Goal: Transaction & Acquisition: Purchase product/service

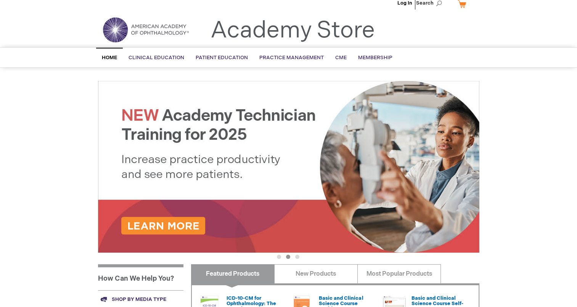
scroll to position [8, 0]
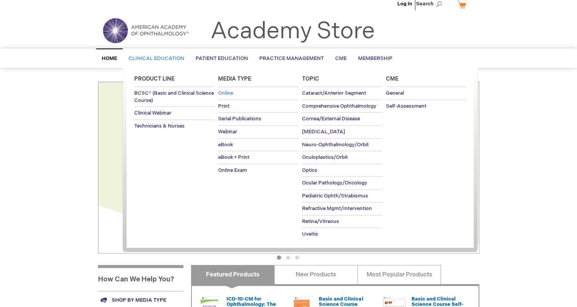
click at [240, 95] on link "Online" at bounding box center [258, 93] width 80 height 13
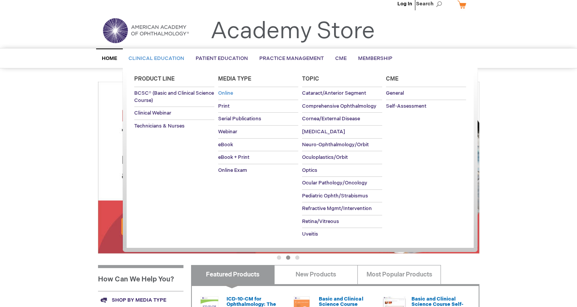
click at [229, 93] on span "Online" at bounding box center [225, 93] width 15 height 6
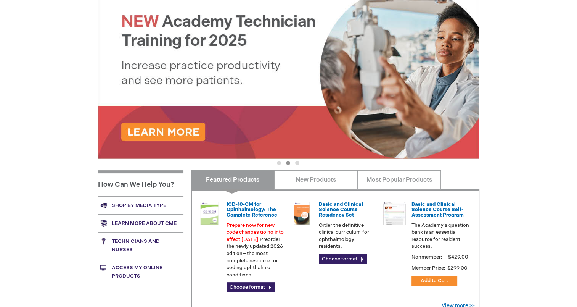
scroll to position [122, 0]
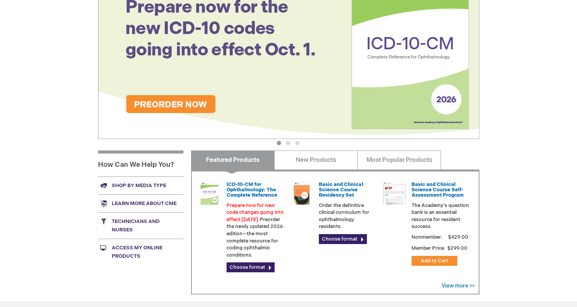
click at [461, 289] on div "View more >>" at bounding box center [458, 286] width 33 height 8
click at [459, 284] on link "View more >>" at bounding box center [458, 285] width 33 height 6
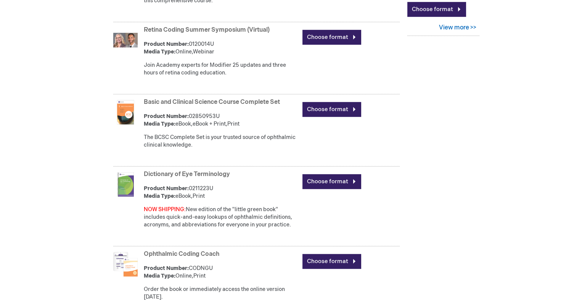
scroll to position [496, 0]
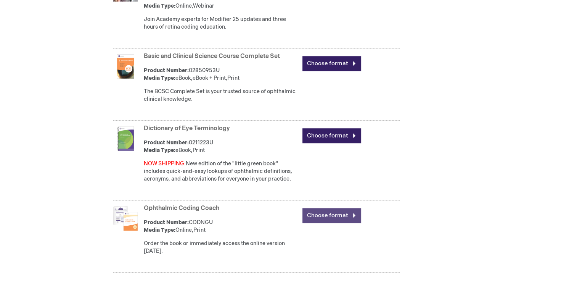
click at [316, 217] on link "Choose format" at bounding box center [332, 215] width 59 height 15
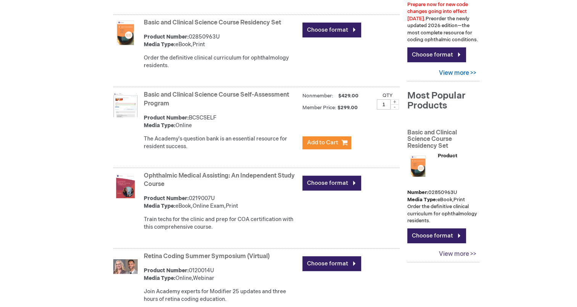
scroll to position [229, 0]
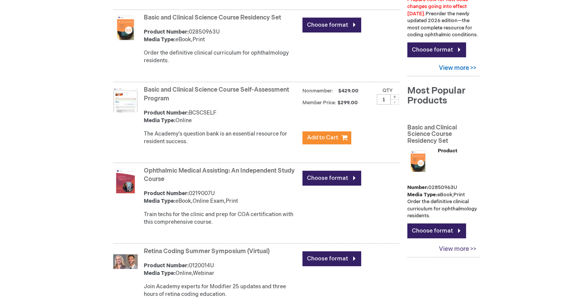
click at [462, 242] on link "View more >>" at bounding box center [444, 249] width 72 height 15
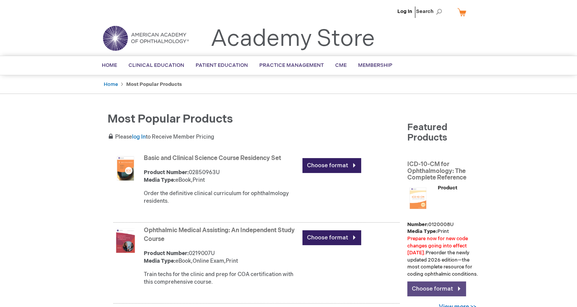
click at [437, 281] on link "Choose format" at bounding box center [437, 288] width 59 height 15
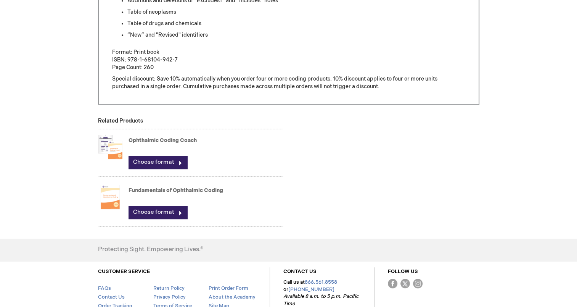
scroll to position [458, 0]
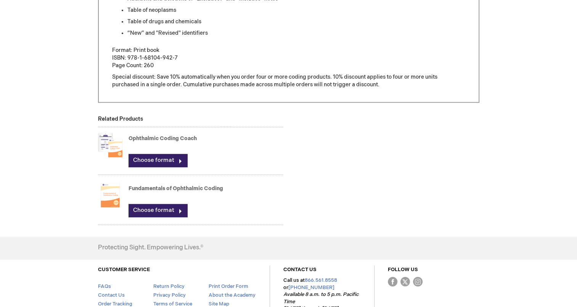
click at [108, 195] on img at bounding box center [110, 195] width 24 height 31
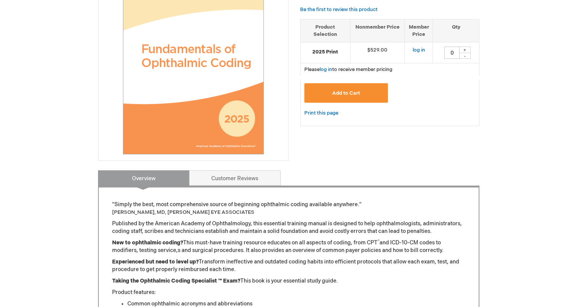
scroll to position [153, 0]
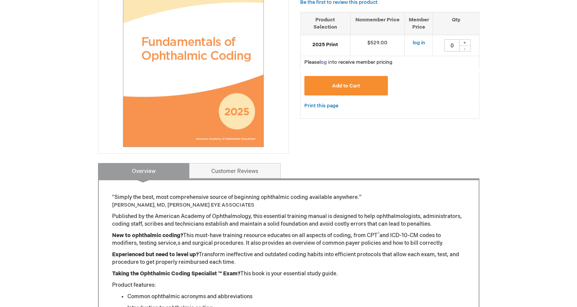
click at [330, 62] on link "log in" at bounding box center [326, 62] width 13 height 6
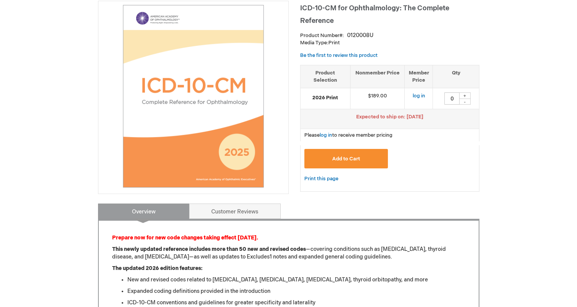
scroll to position [126, 0]
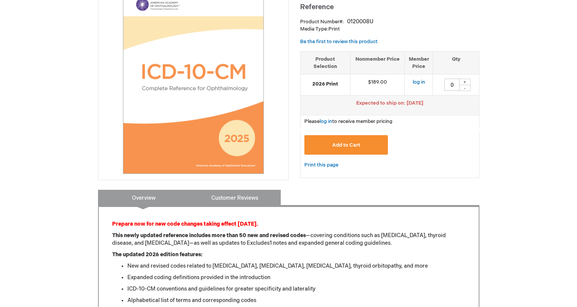
click at [234, 198] on link "Customer Reviews" at bounding box center [235, 197] width 92 height 15
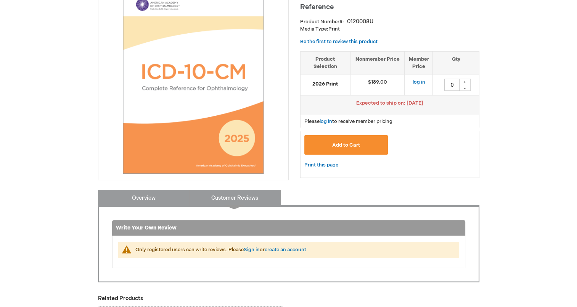
click at [137, 198] on link "Overview" at bounding box center [144, 197] width 92 height 15
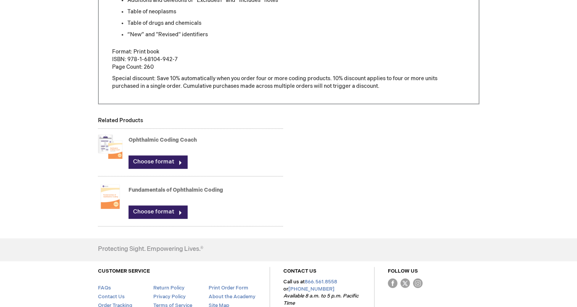
scroll to position [468, 0]
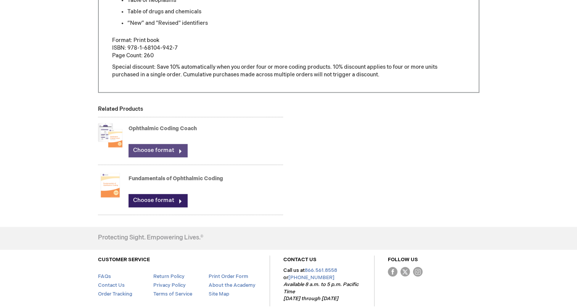
click at [153, 148] on link "Choose format" at bounding box center [158, 150] width 59 height 13
